Goal: Information Seeking & Learning: Learn about a topic

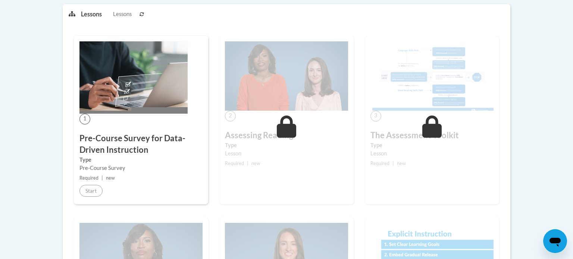
scroll to position [194, 0]
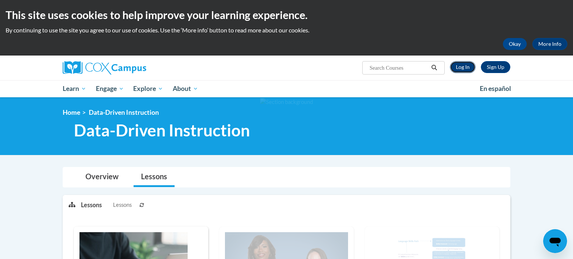
click at [464, 71] on link "Log In" at bounding box center [463, 67] width 26 height 12
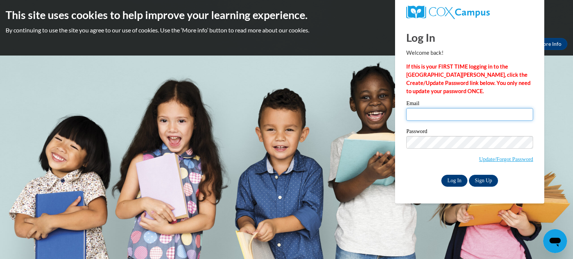
type input "cc42467@georgiasouthern.edu"
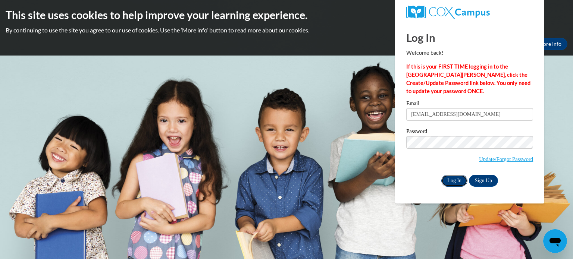
click at [455, 177] on input "Log In" at bounding box center [454, 181] width 26 height 12
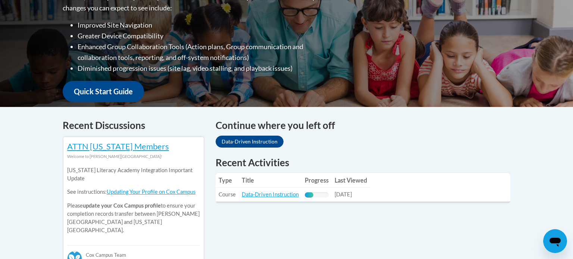
scroll to position [224, 0]
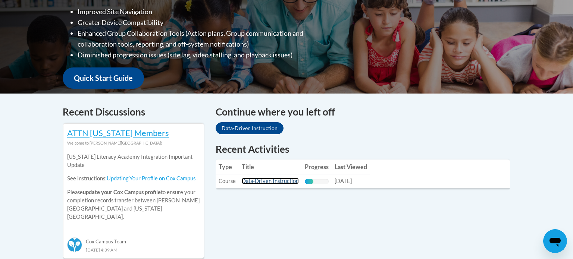
click at [286, 184] on link "Data-Driven Instruction" at bounding box center [270, 181] width 57 height 6
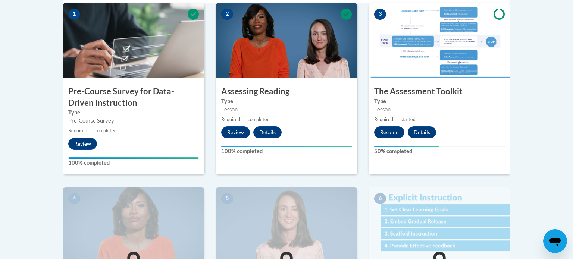
scroll to position [262, 0]
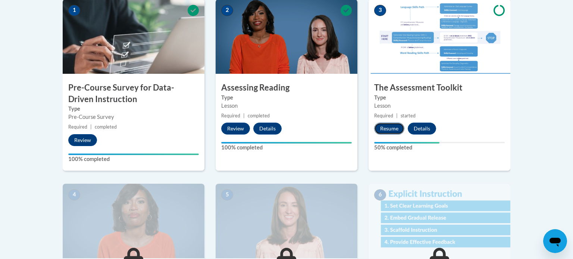
click at [395, 131] on button "Resume" at bounding box center [389, 129] width 30 height 12
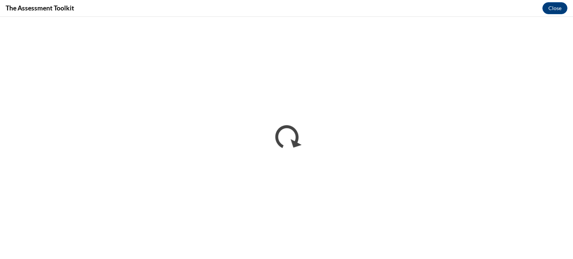
scroll to position [0, 0]
click at [539, 18] on iframe "</div></body> </html>" at bounding box center [286, 138] width 573 height 242
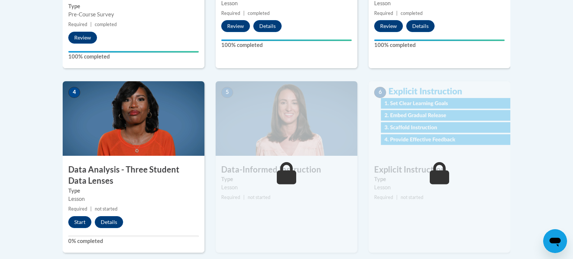
scroll to position [365, 0]
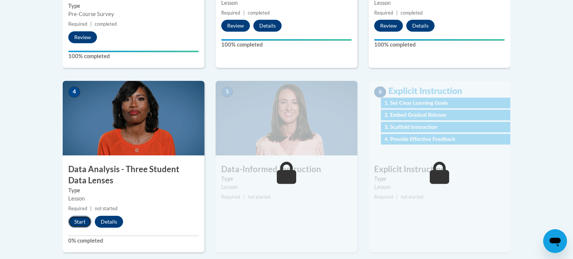
click at [79, 224] on button "Start" at bounding box center [79, 222] width 23 height 12
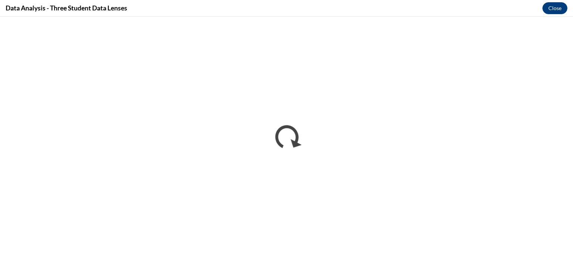
scroll to position [0, 0]
click at [552, 8] on button "Close" at bounding box center [554, 8] width 25 height 12
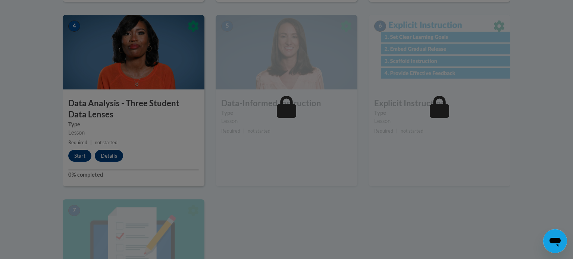
scroll to position [418, 0]
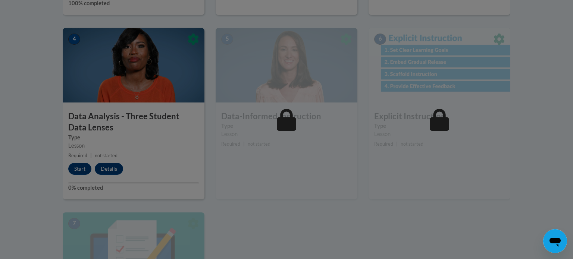
click at [301, 139] on div at bounding box center [286, 129] width 573 height 259
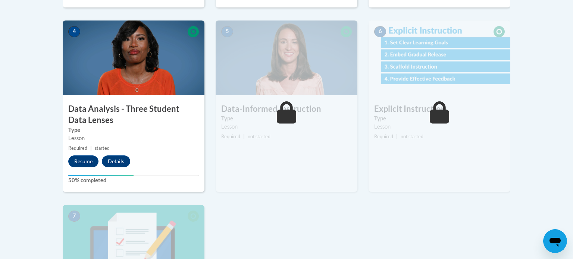
scroll to position [428, 0]
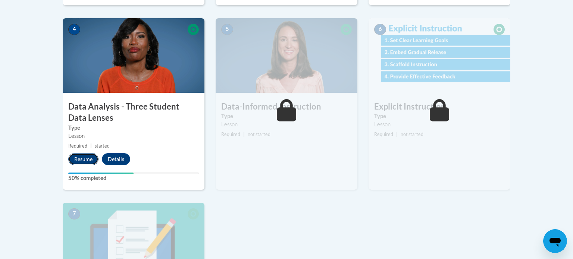
click at [81, 159] on button "Resume" at bounding box center [83, 159] width 30 height 12
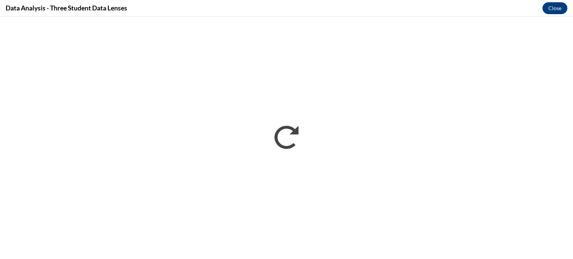
scroll to position [0, 0]
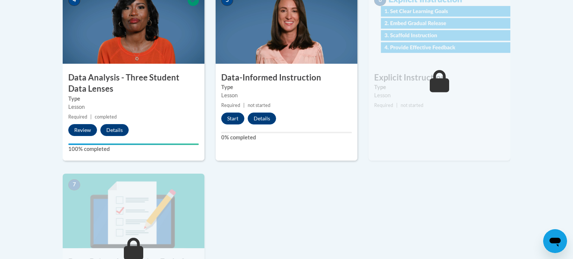
scroll to position [454, 0]
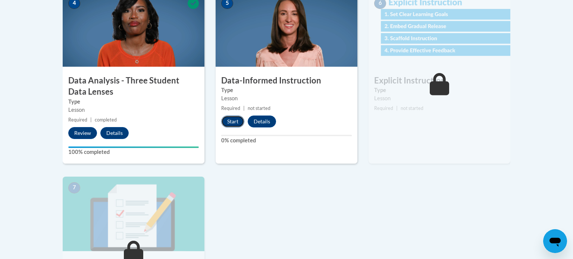
click at [233, 122] on button "Start" at bounding box center [232, 122] width 23 height 12
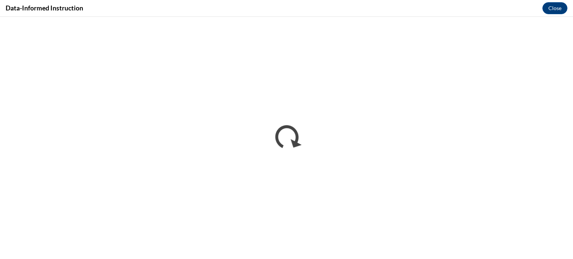
scroll to position [0, 0]
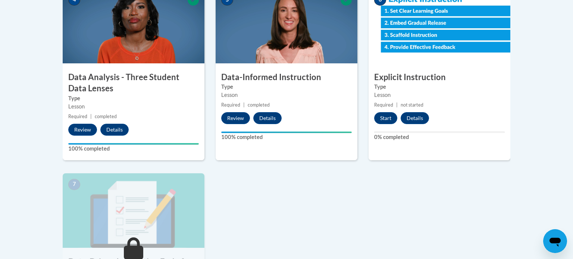
scroll to position [465, 0]
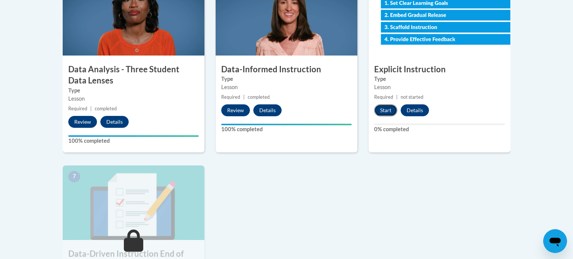
click at [383, 110] on button "Start" at bounding box center [385, 110] width 23 height 12
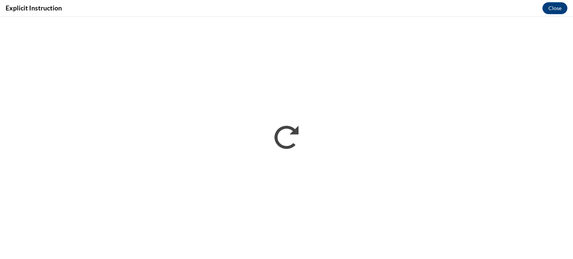
scroll to position [0, 0]
